Goal: Obtain resource: Obtain resource

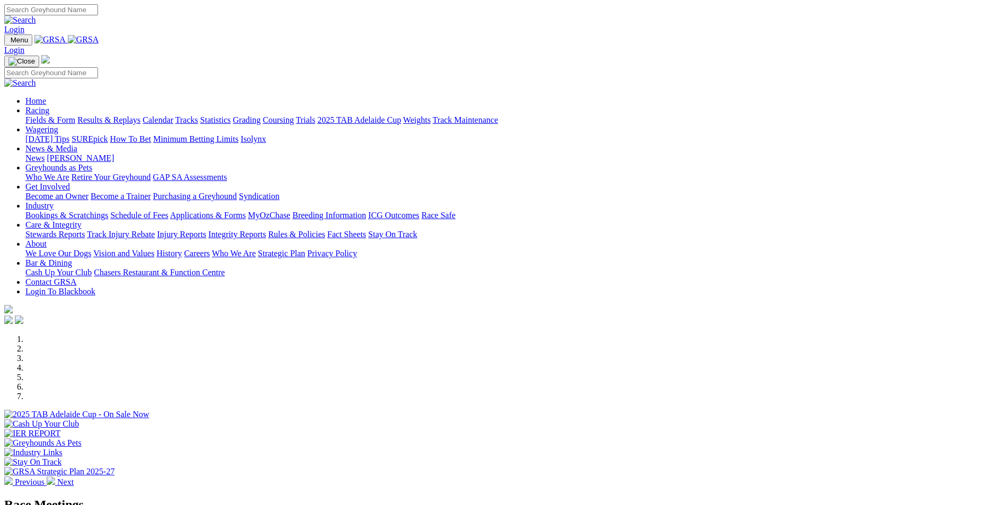
click at [54, 201] on link "Industry" at bounding box center [39, 205] width 28 height 9
click at [246, 211] on link "Applications & Forms" at bounding box center [208, 215] width 76 height 9
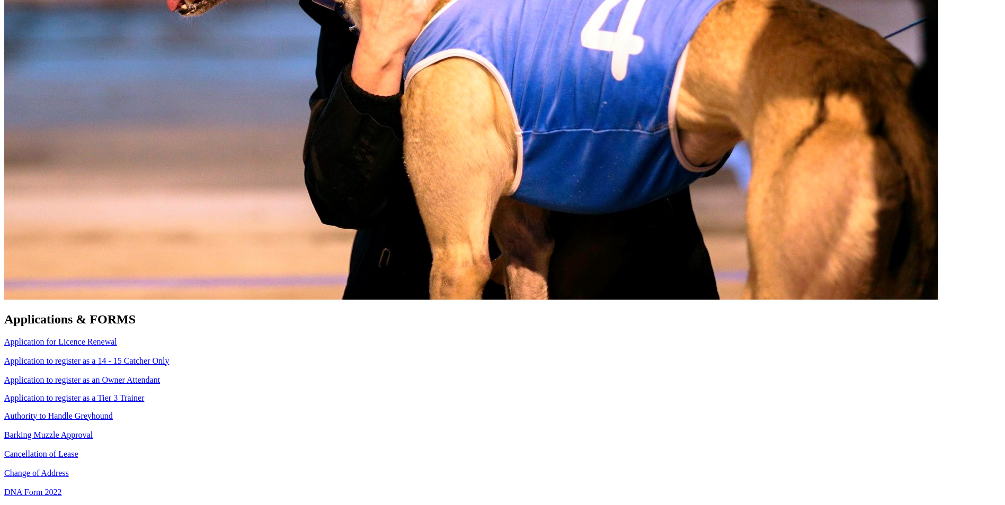
scroll to position [742, 0]
